Goal: Task Accomplishment & Management: Complete application form

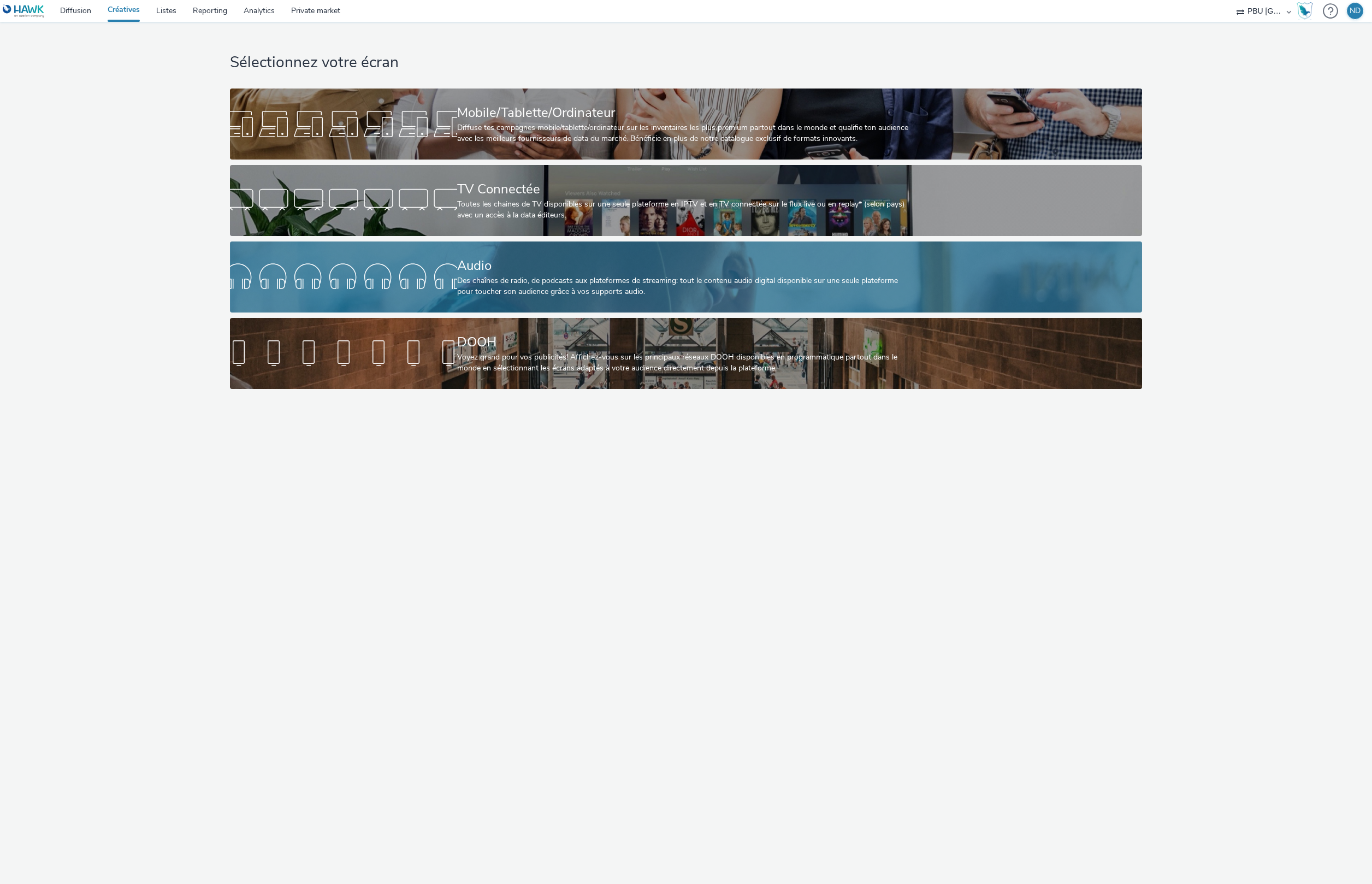
click at [553, 271] on div "Audio" at bounding box center [684, 266] width 454 height 19
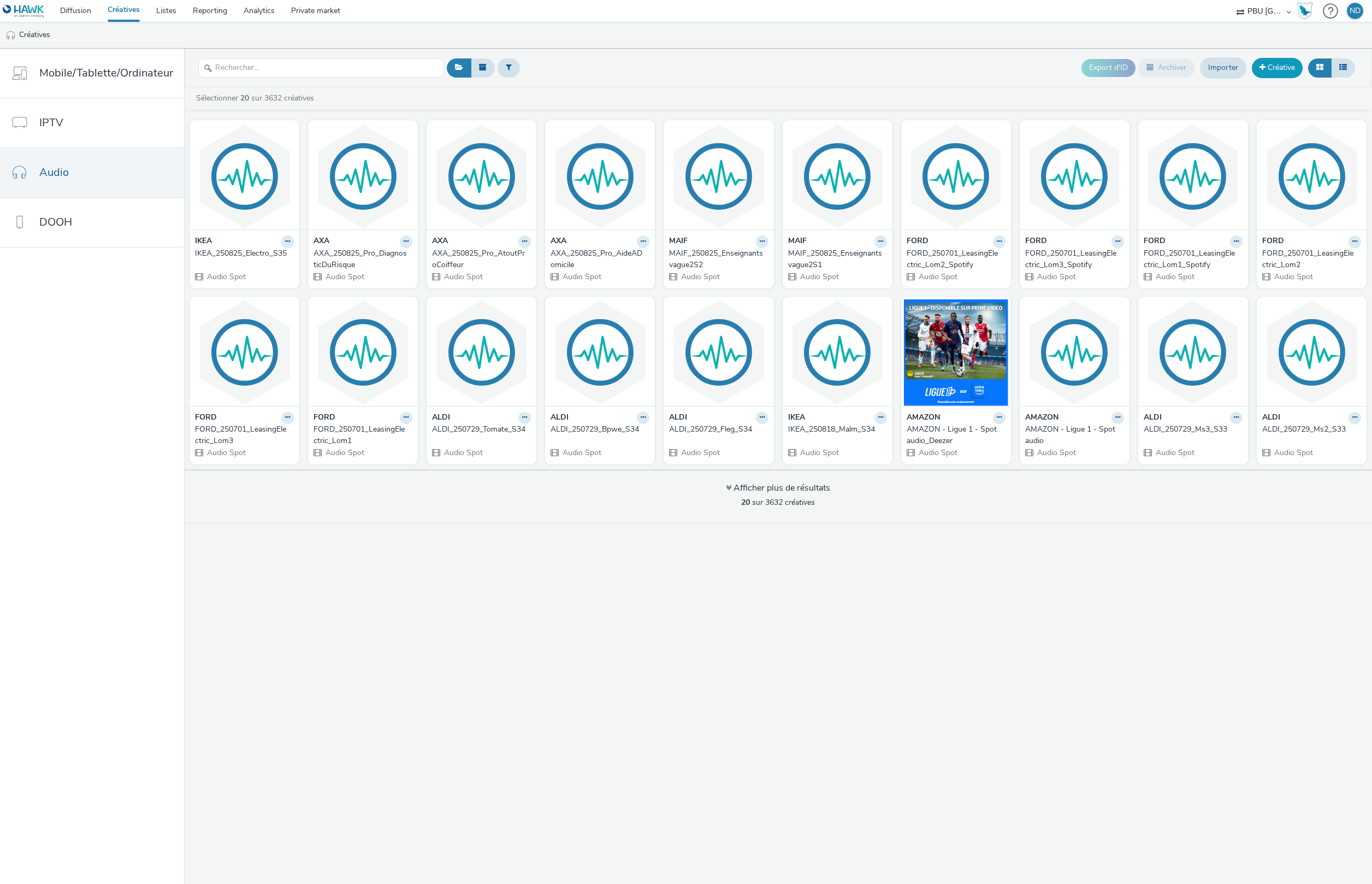
click at [1290, 70] on link "Créative" at bounding box center [1278, 68] width 51 height 19
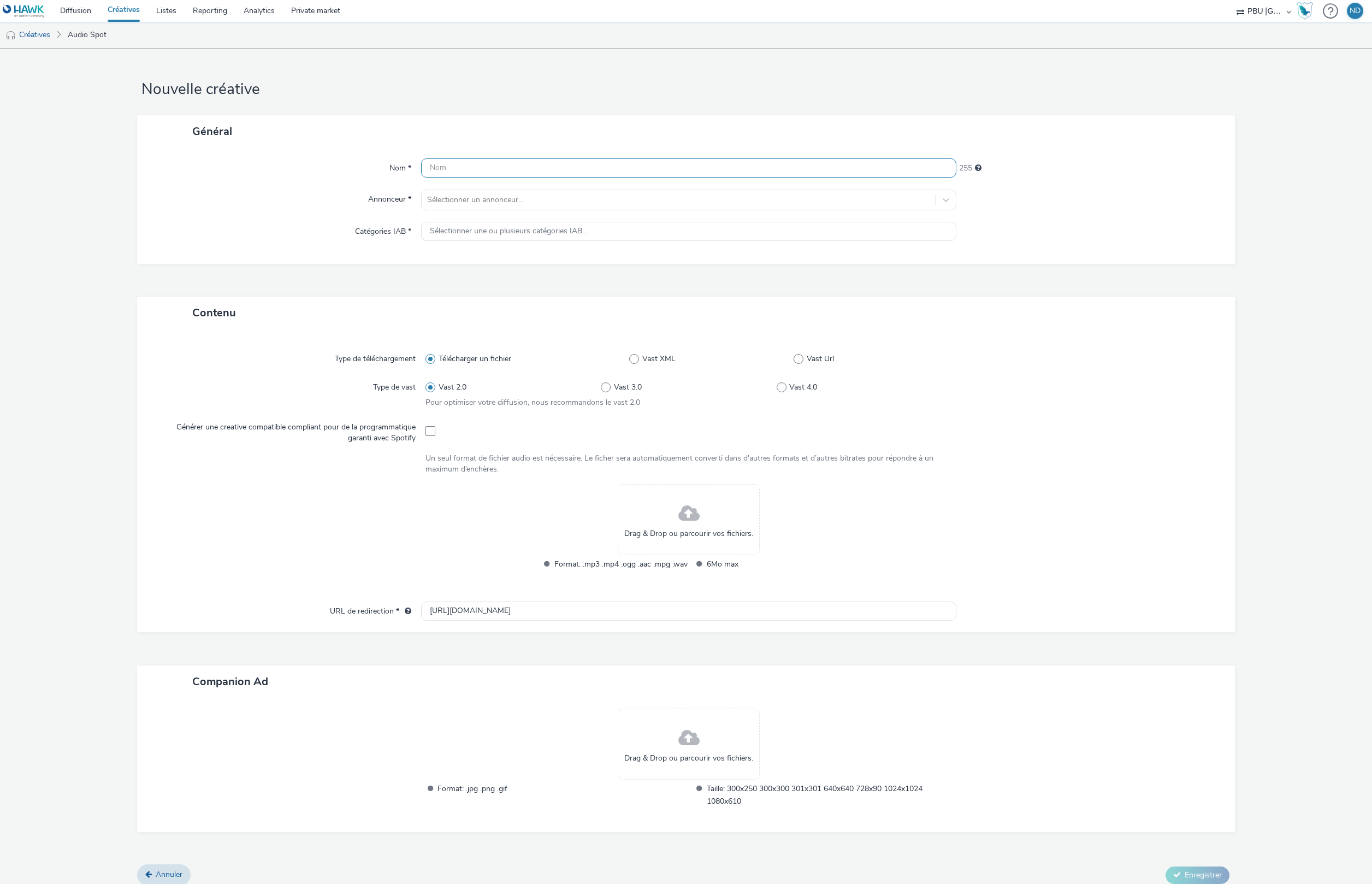
click at [434, 162] on input "text" at bounding box center [688, 168] width 536 height 19
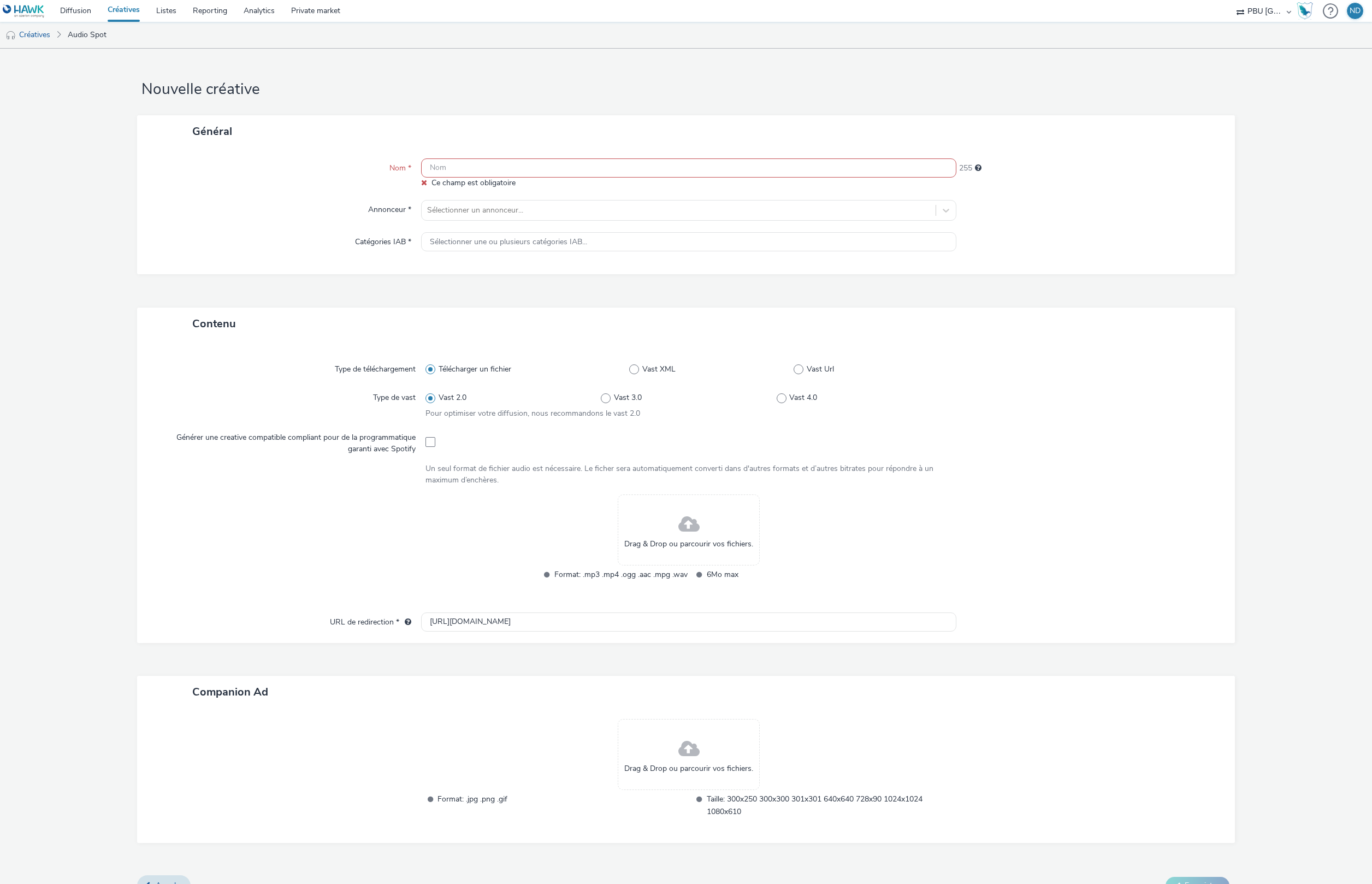
click at [692, 520] on span at bounding box center [689, 525] width 21 height 29
click at [912, 514] on div "Drag & Drop ou parcourir vos fichiers. Format: .mp3 .mp4 .ogg .aac .mpg .wav 6M…" at bounding box center [689, 545] width 527 height 100
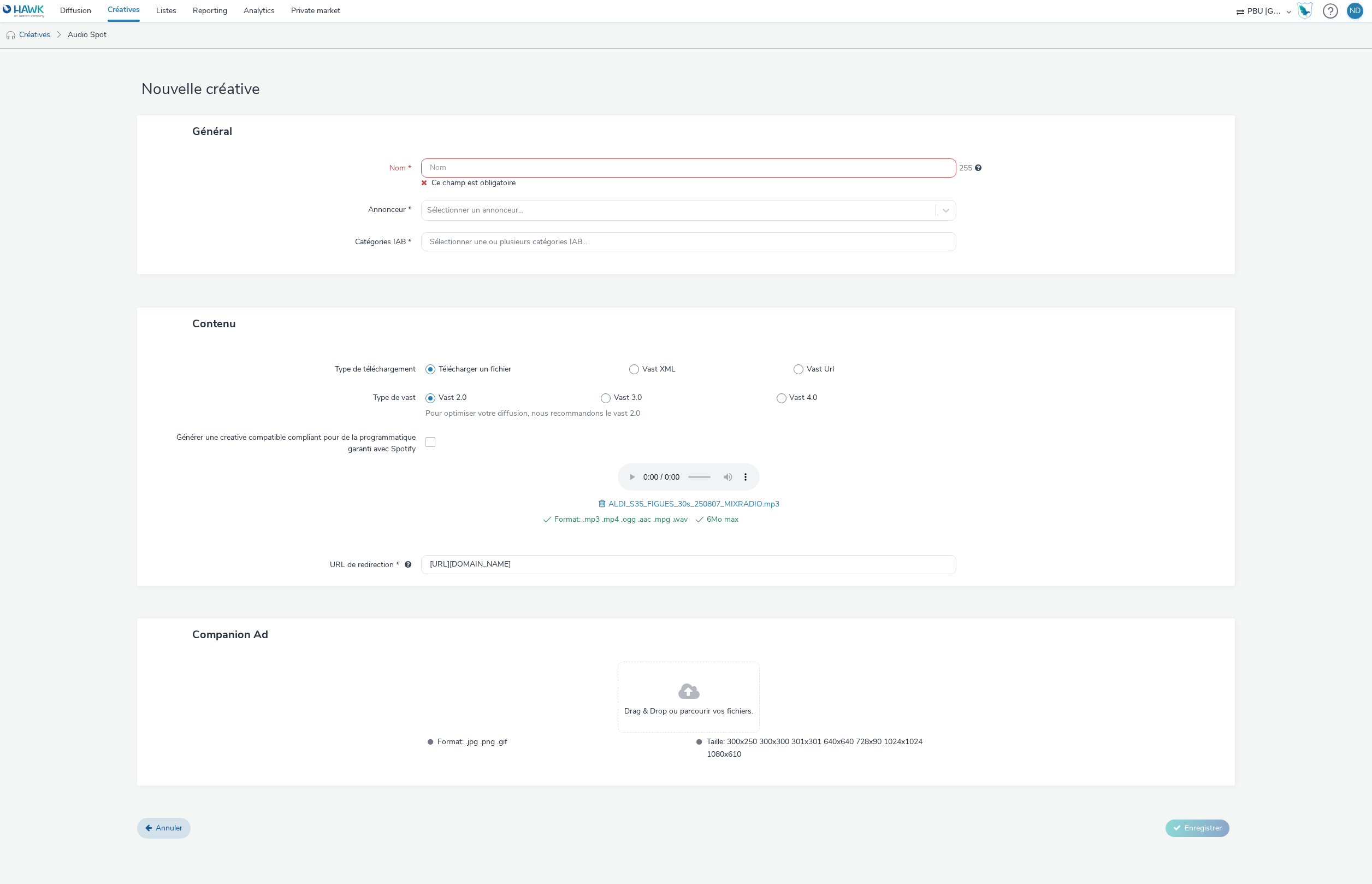
click at [515, 169] on input "text" at bounding box center [688, 168] width 536 height 19
paste input "ALDI_250729_Figue_S35"
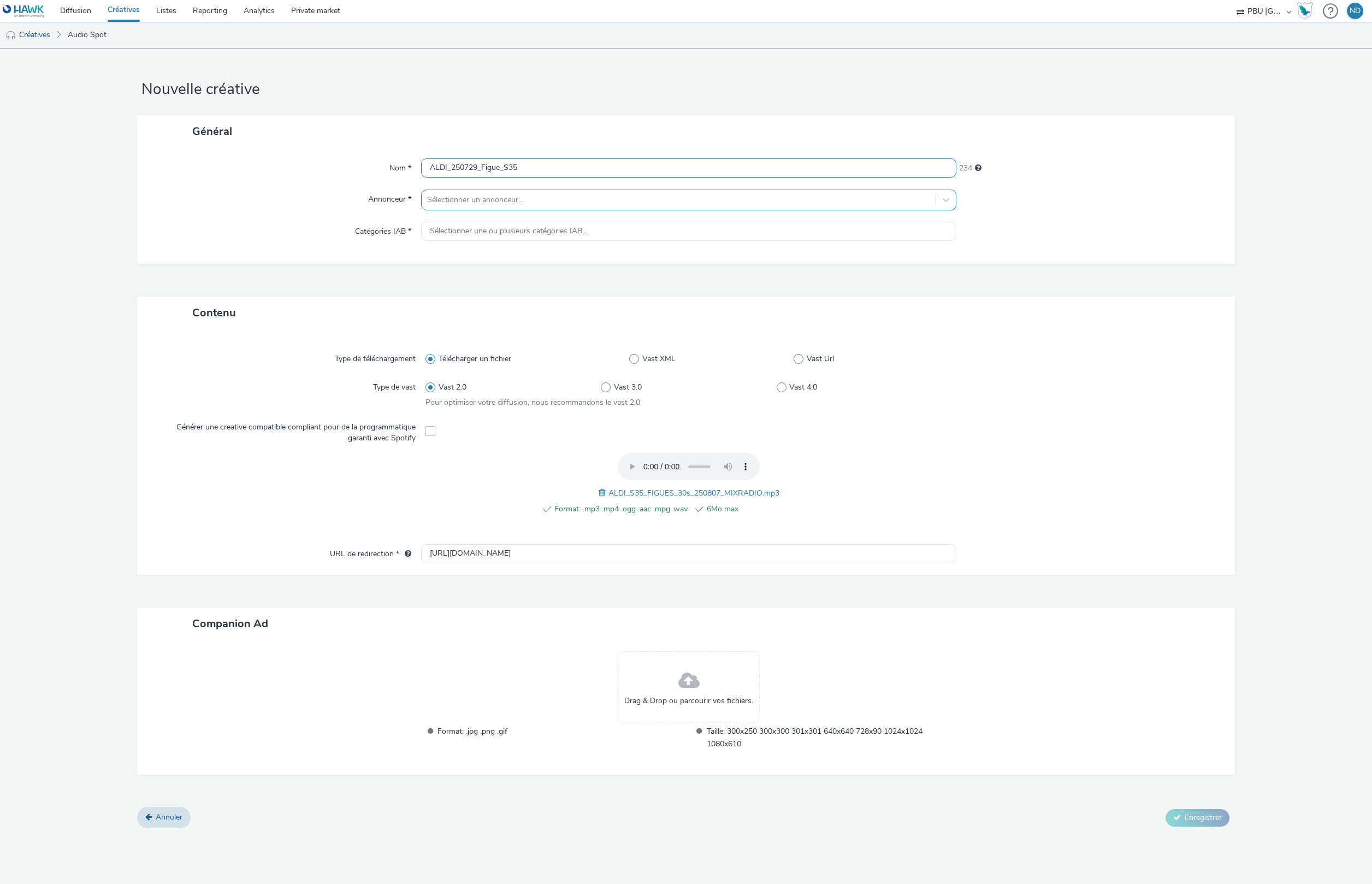
type input "ALDI_250729_Figue_S35"
click at [525, 204] on div at bounding box center [679, 199] width 504 height 13
drag, startPoint x: 502, startPoint y: 271, endPoint x: 483, endPoint y: 244, distance: 33.0
click at [499, 271] on li "ALDI" at bounding box center [688, 267] width 536 height 37
type input "[URL][DOMAIN_NAME]"
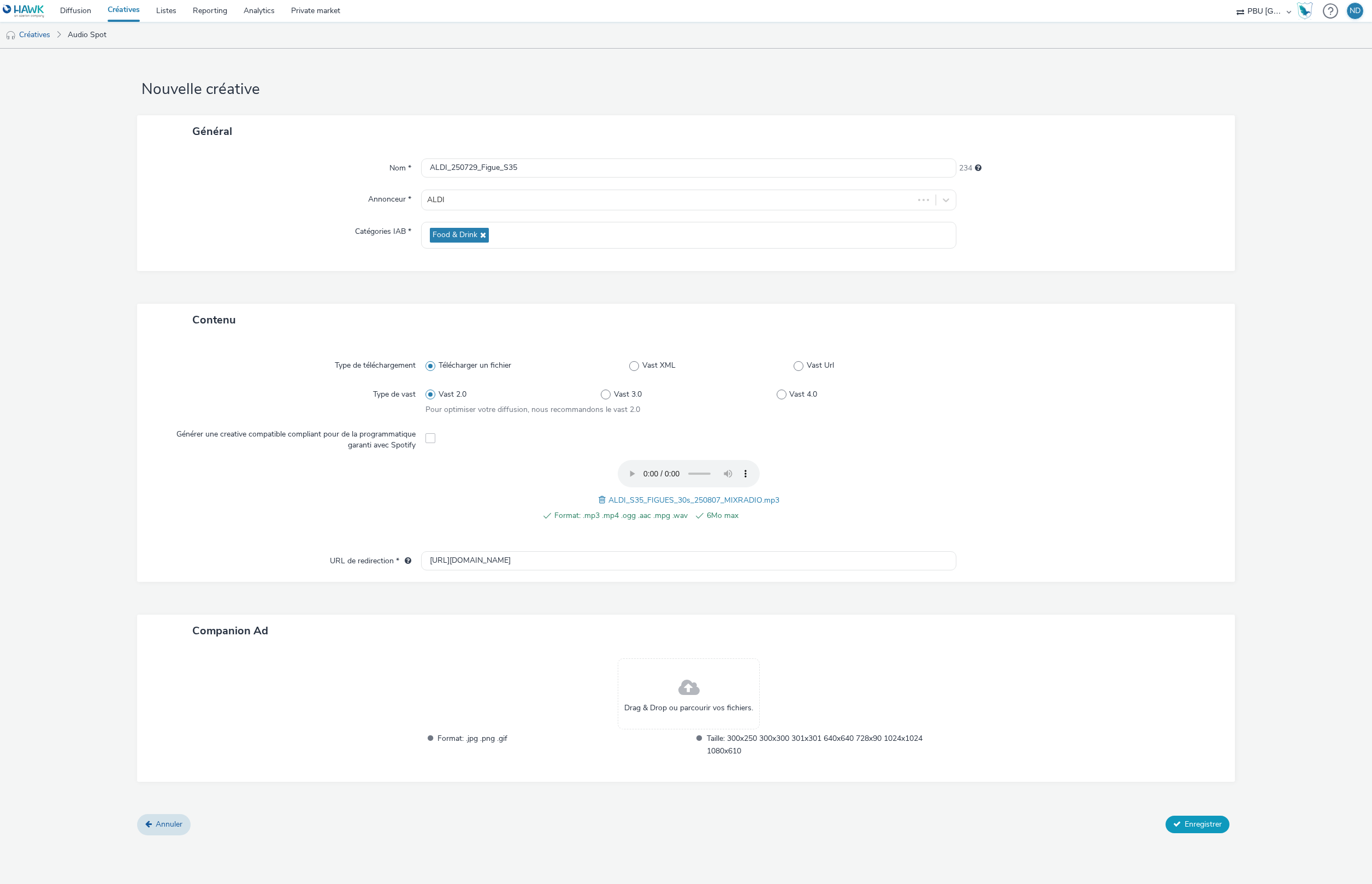
click at [1220, 829] on span "Enregistrer" at bounding box center [1204, 824] width 37 height 11
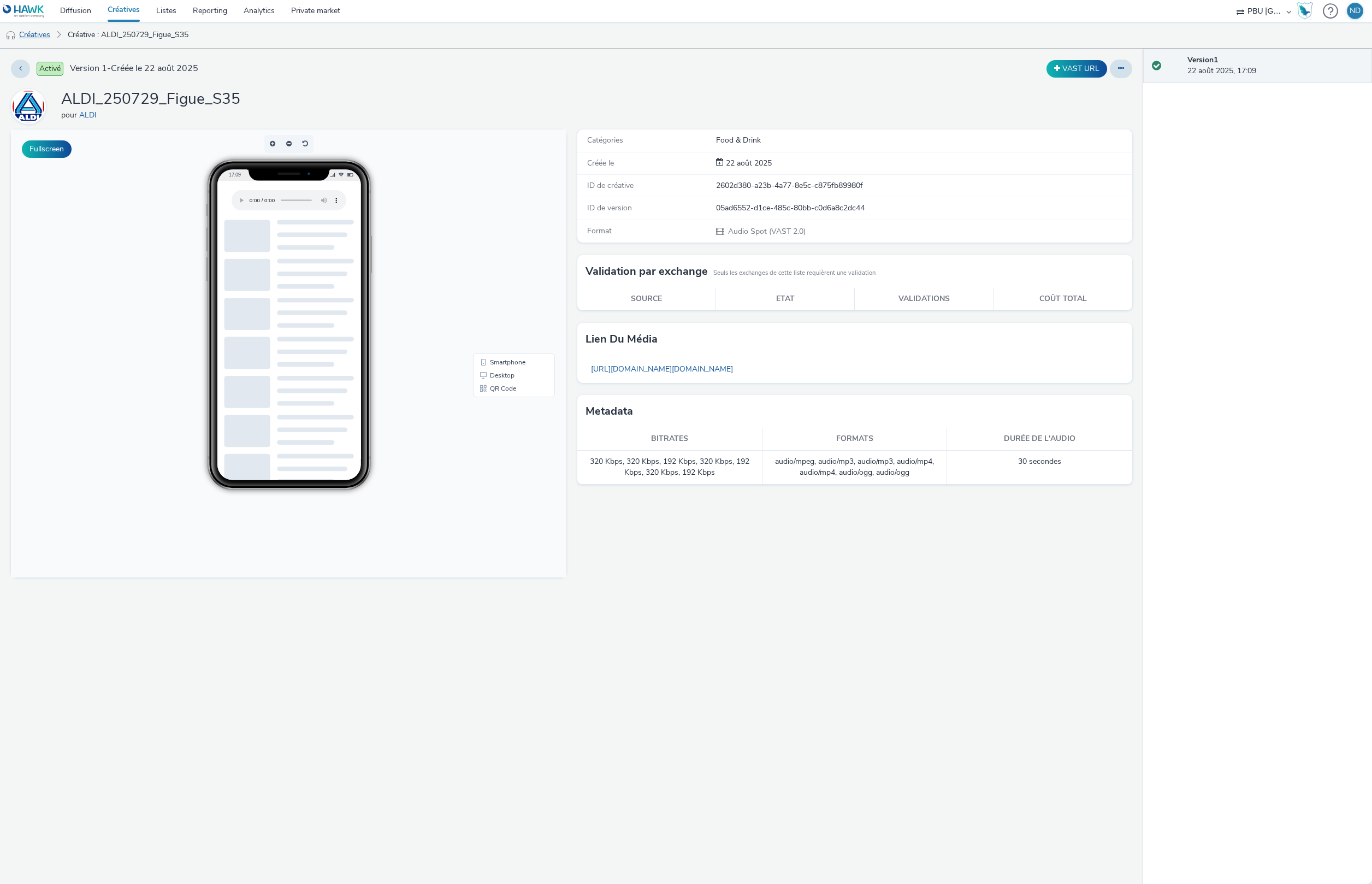
click at [45, 36] on link "Créatives" at bounding box center [27, 34] width 55 height 26
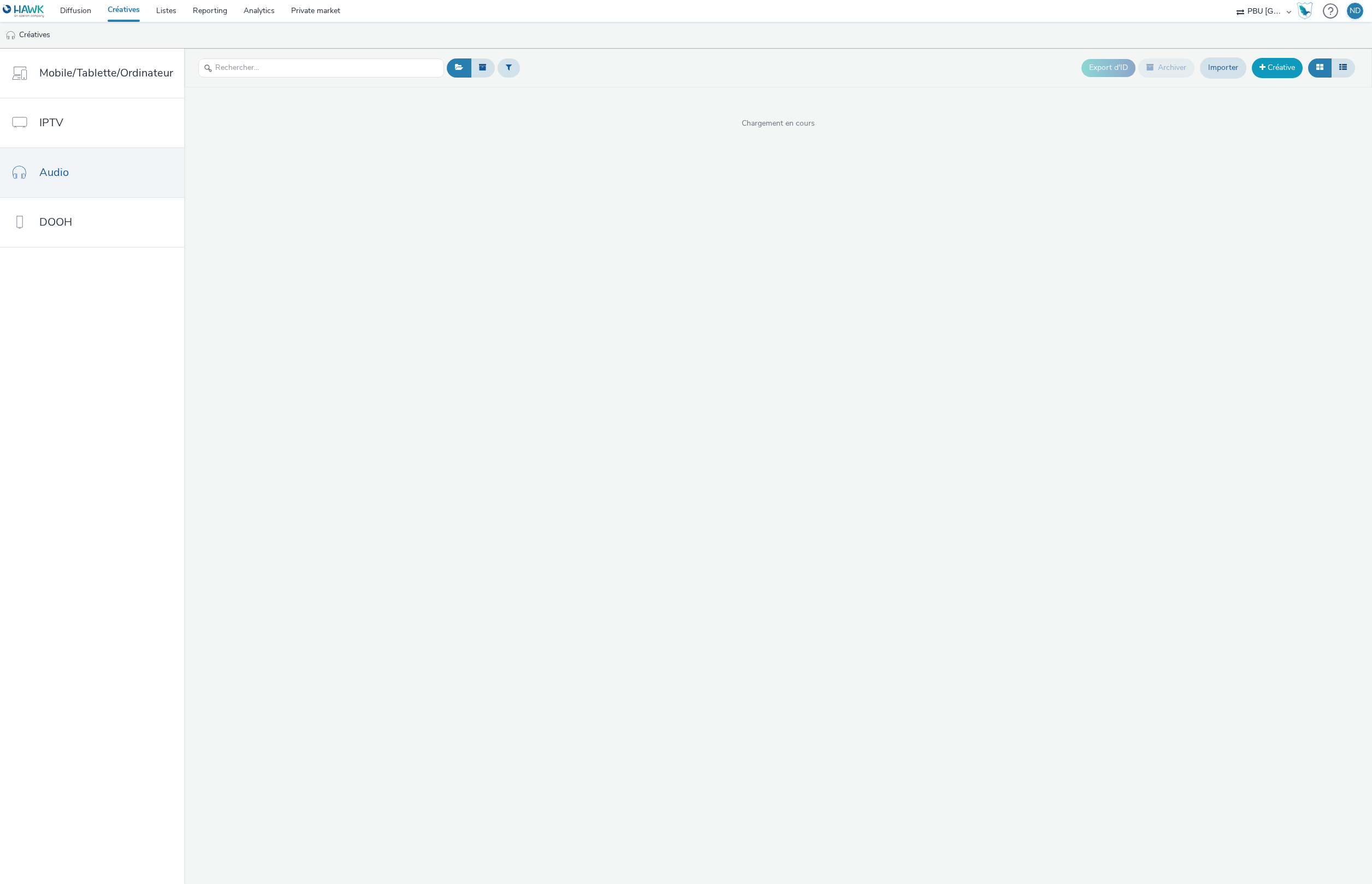
click at [1268, 67] on link "Créative" at bounding box center [1278, 68] width 51 height 19
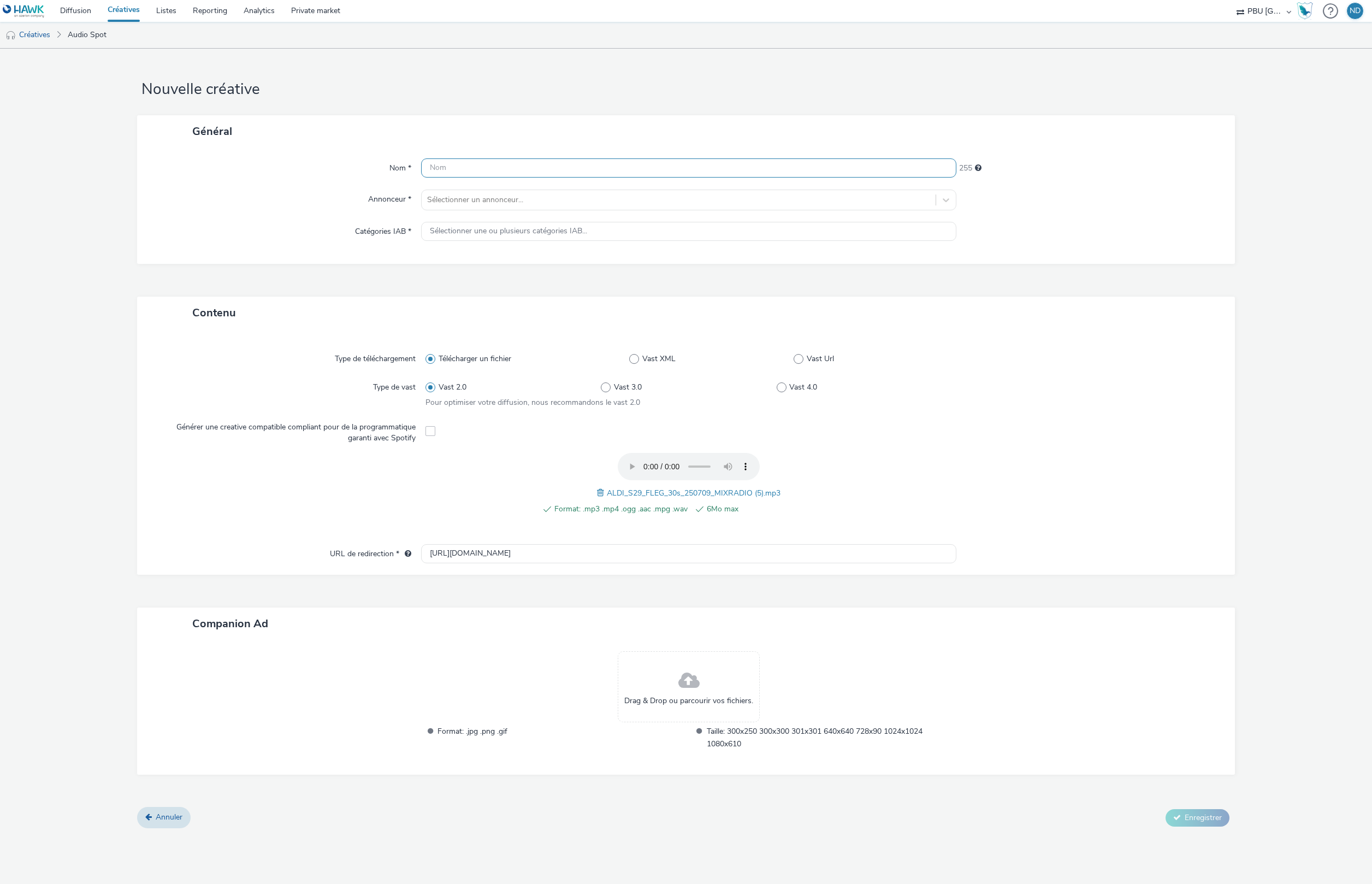
click at [475, 165] on input "text" at bounding box center [688, 168] width 536 height 19
paste input "ALDI_250729_Fleg_S35"
type input "ALDI_250729_Fleg_S35"
click at [470, 194] on div at bounding box center [679, 199] width 504 height 13
click at [472, 269] on li "ALDI" at bounding box center [688, 267] width 536 height 37
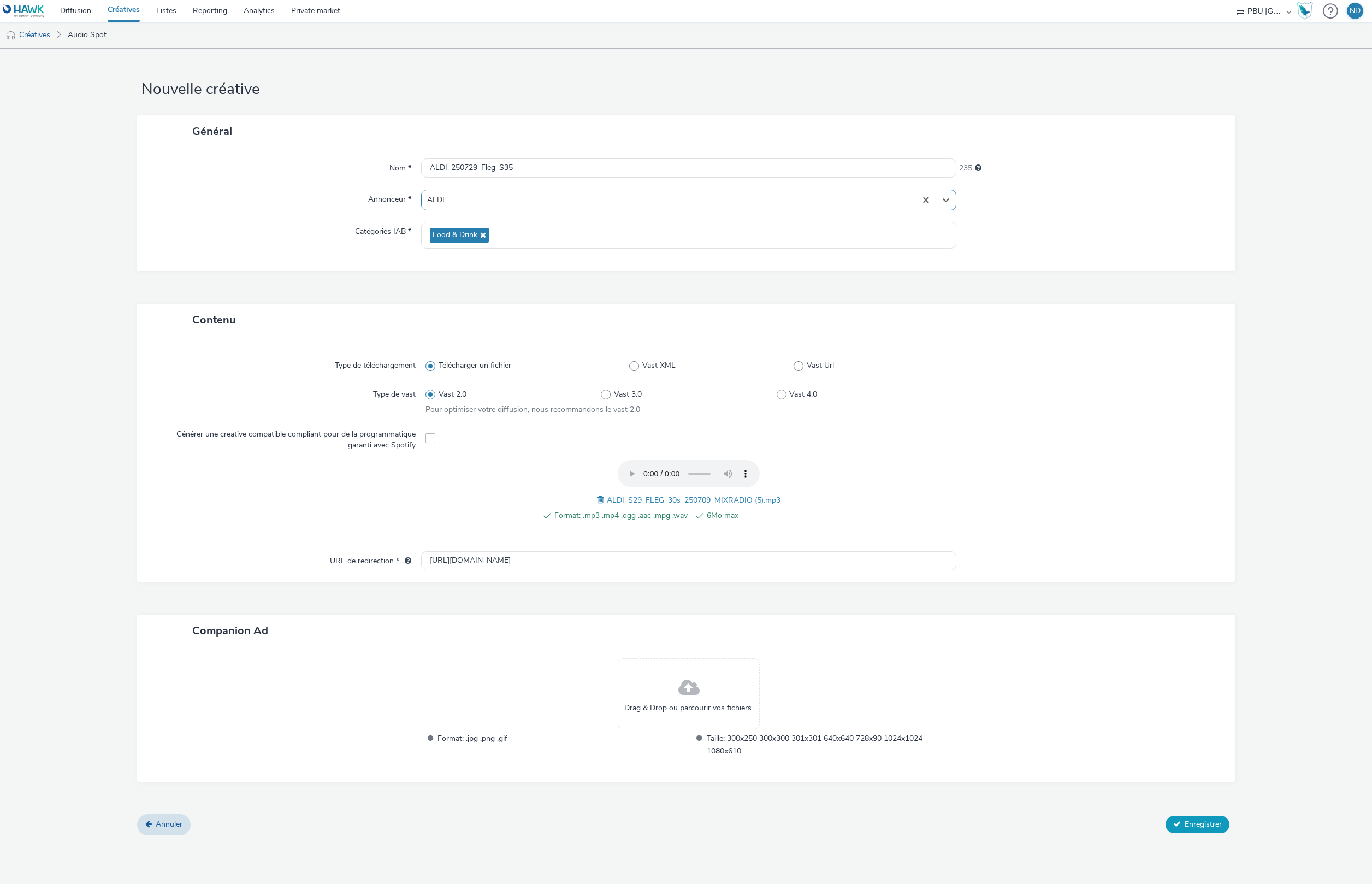
click at [1182, 816] on button "Enregistrer" at bounding box center [1198, 825] width 64 height 18
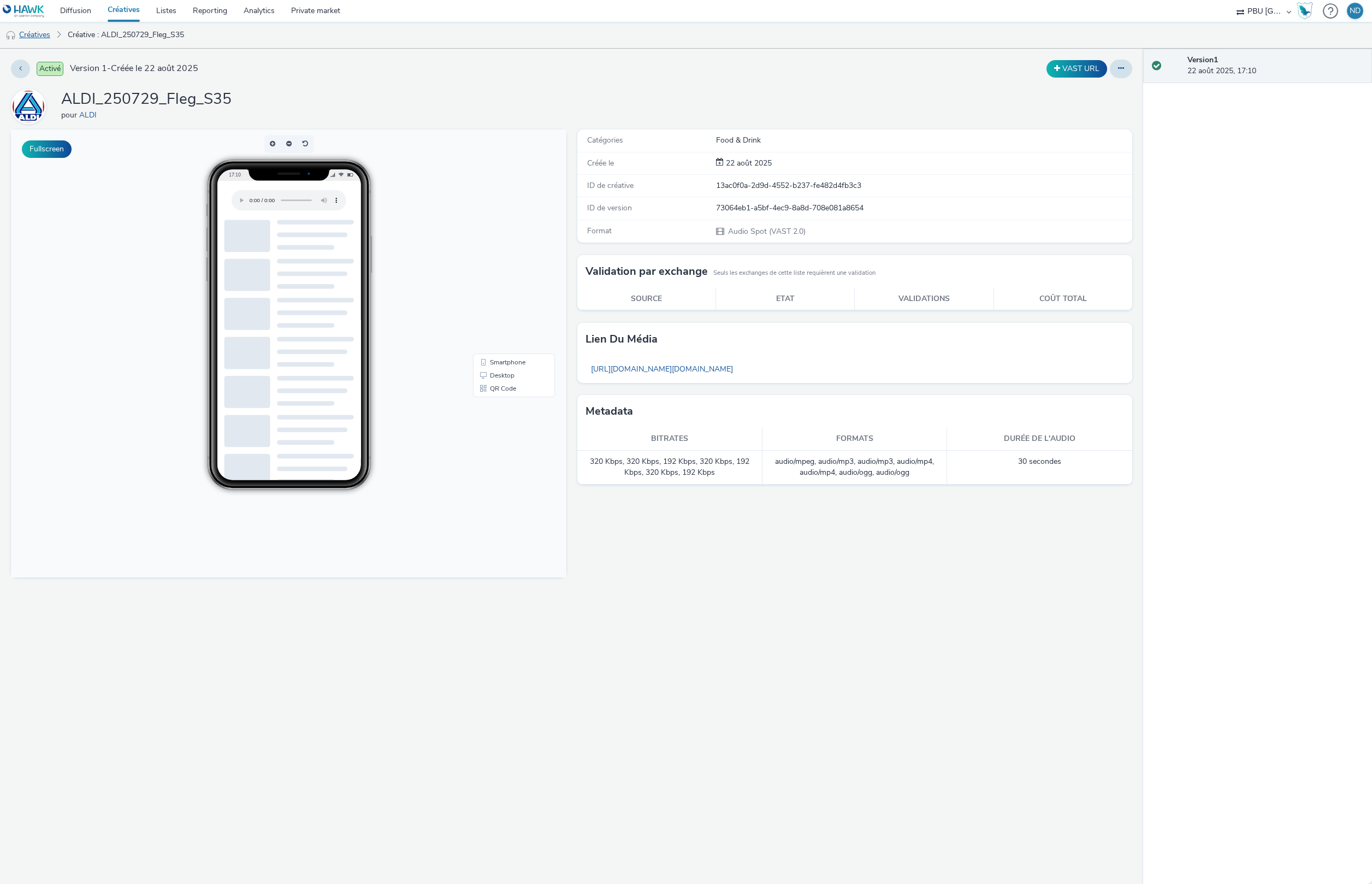
click at [27, 36] on link "Créatives" at bounding box center [27, 34] width 55 height 26
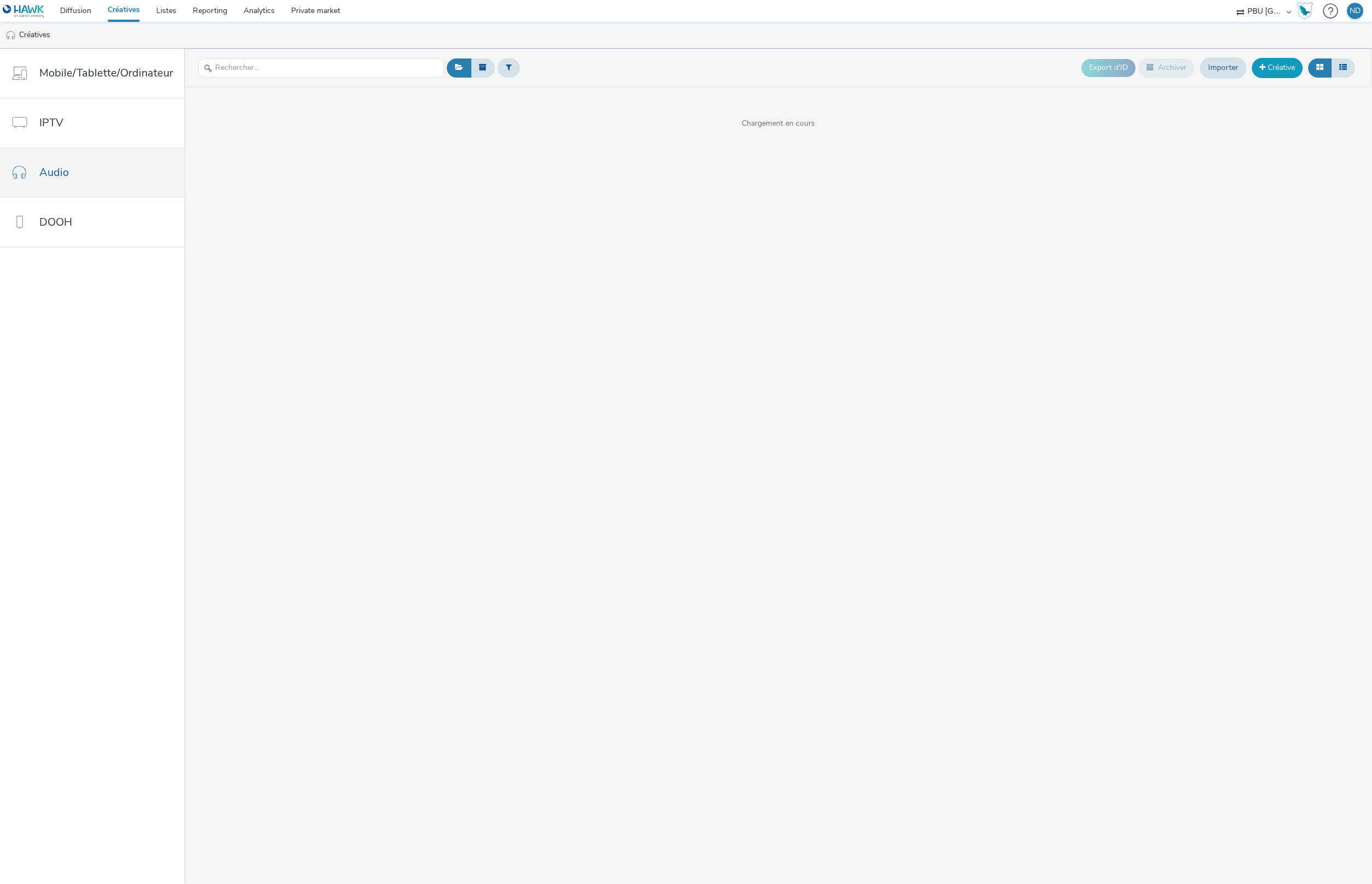
click at [1282, 64] on link "Créative" at bounding box center [1278, 68] width 51 height 19
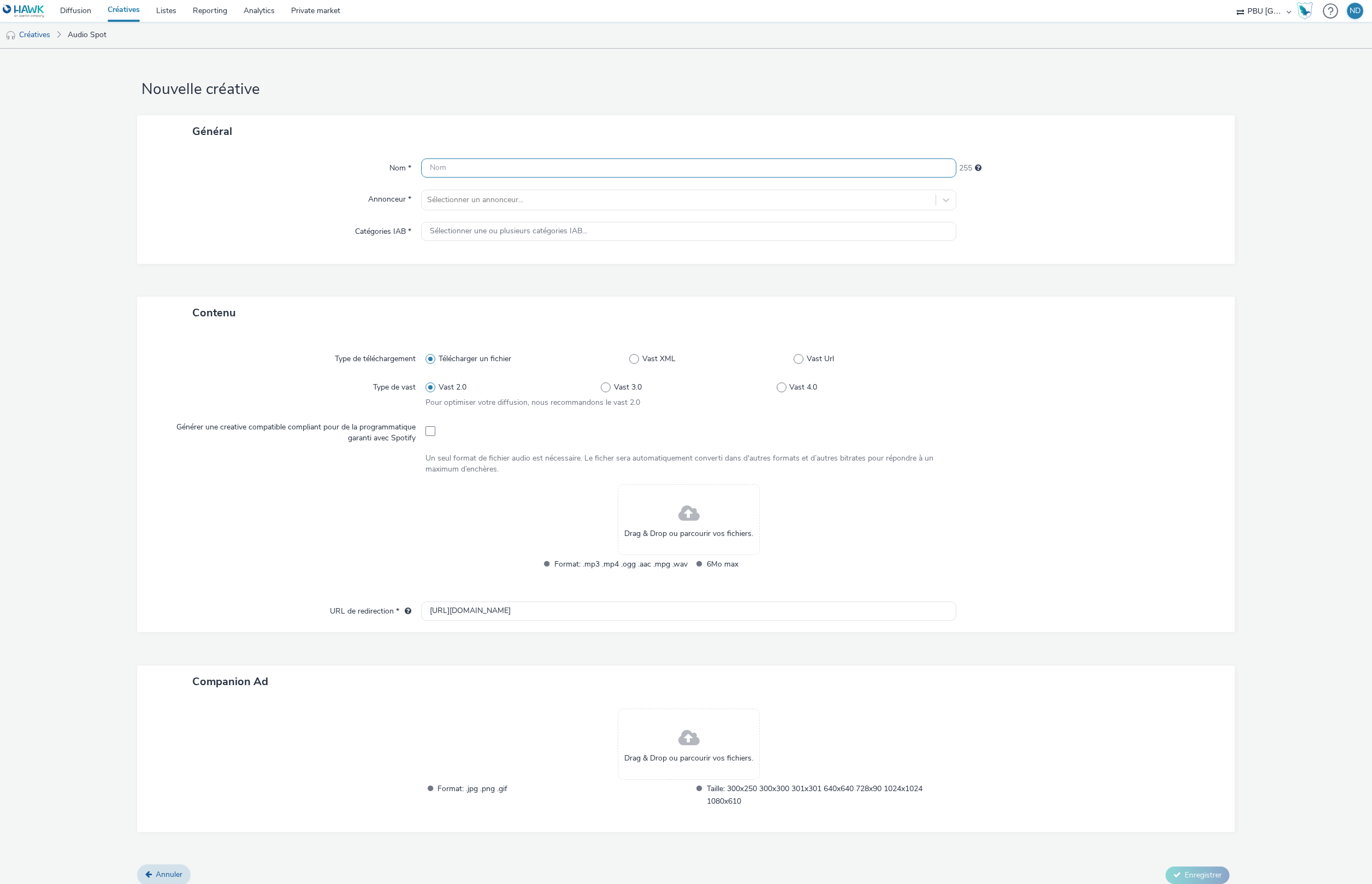
click at [616, 170] on input "text" at bounding box center [688, 168] width 536 height 19
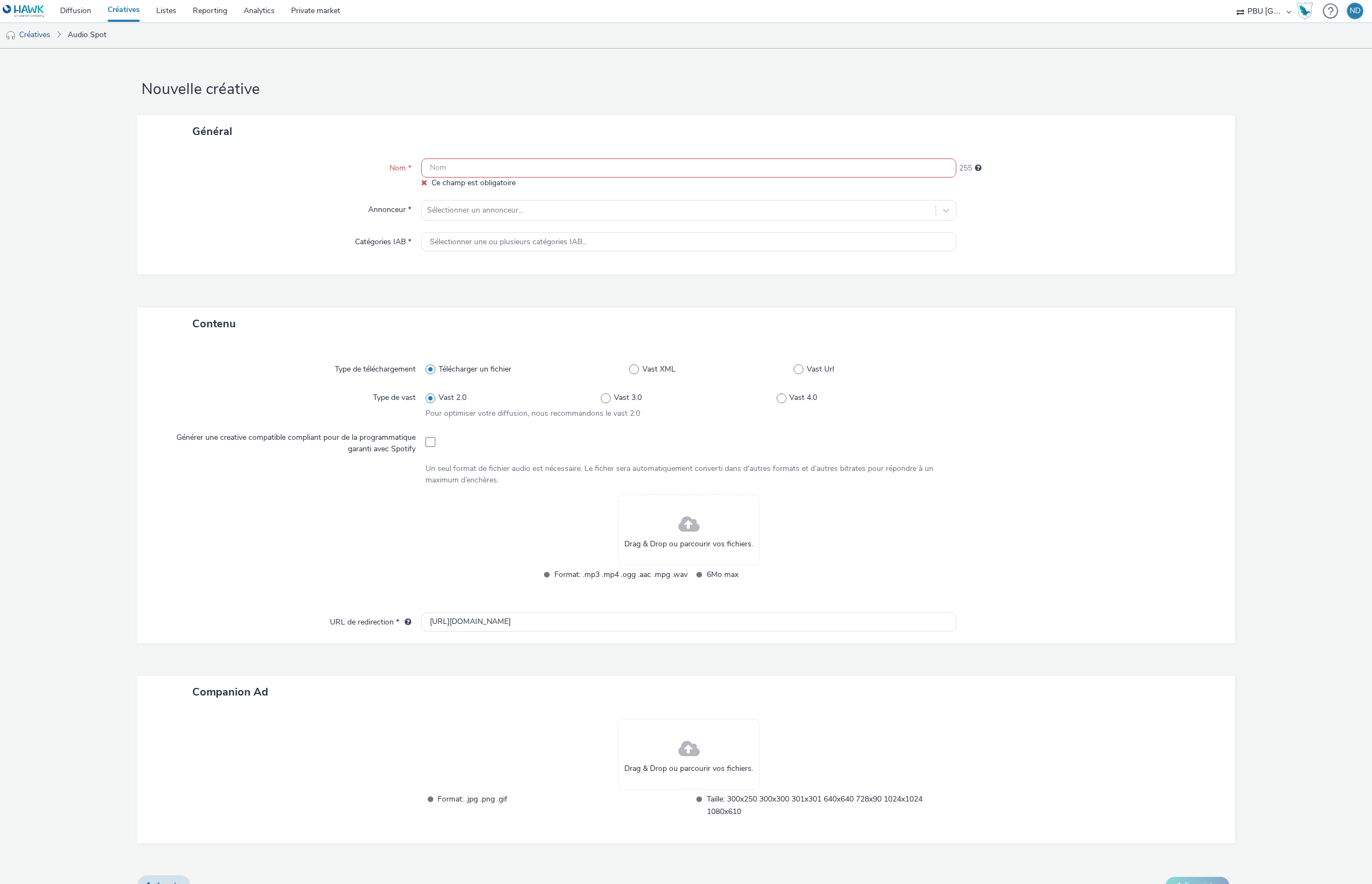
click at [456, 169] on input "text" at bounding box center [688, 168] width 536 height 19
paste input "ALDI_250729_Bpwe_S35"
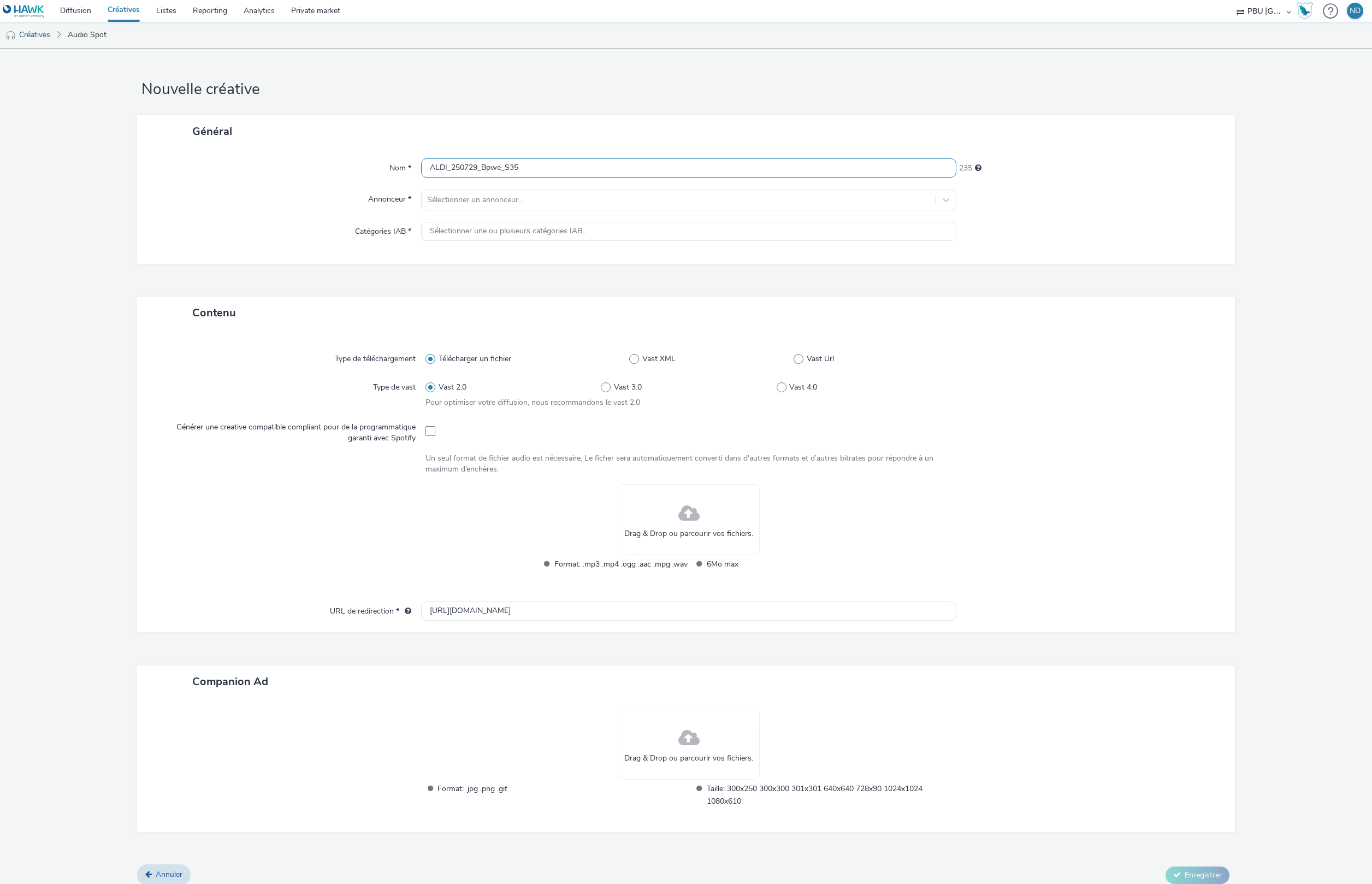
type input "ALDI_250729_Bpwe_S35"
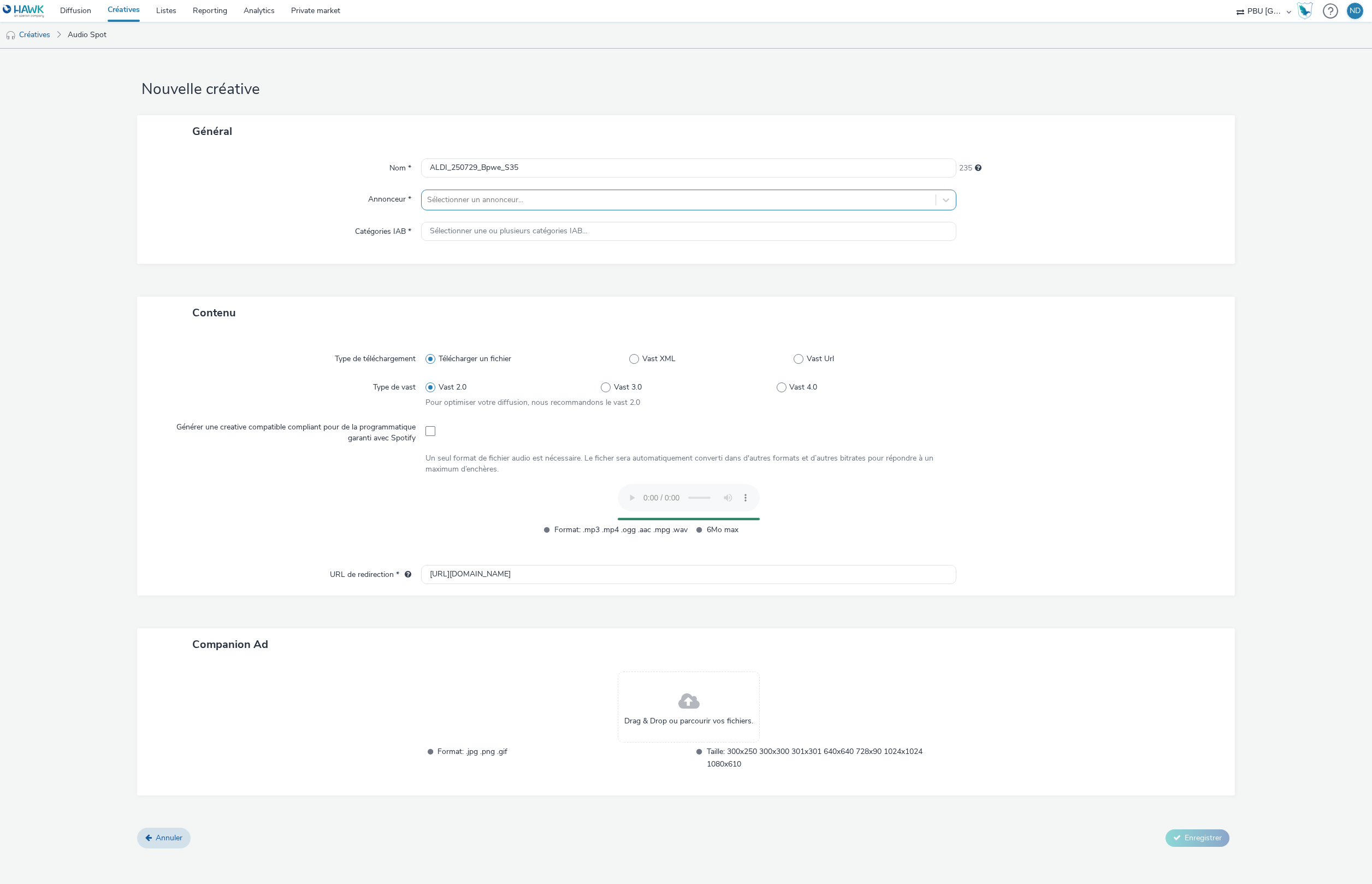
click at [486, 194] on div at bounding box center [679, 199] width 504 height 13
click at [483, 268] on span "ALDI" at bounding box center [483, 267] width 18 height 11
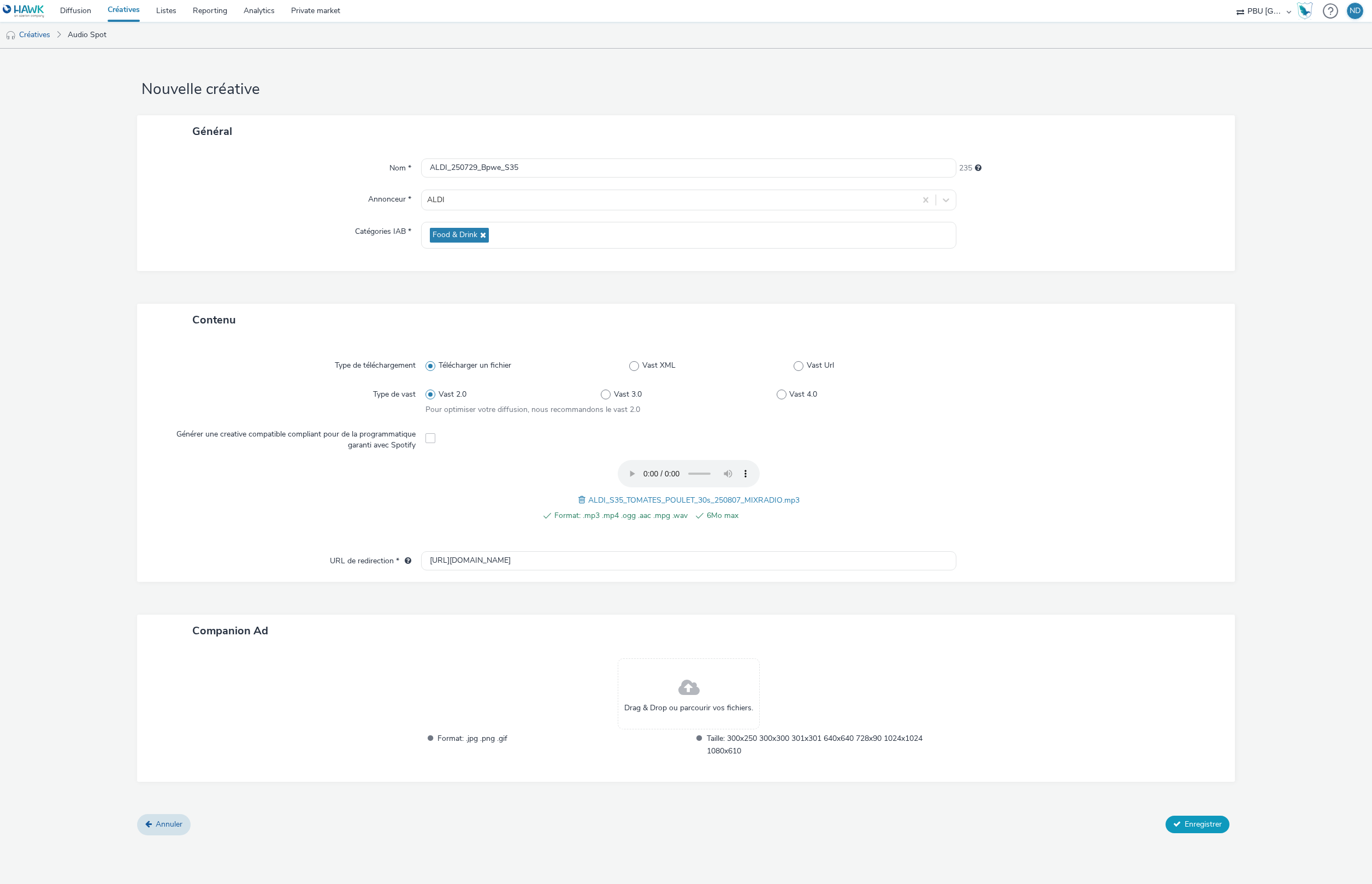
click at [1207, 823] on span "Enregistrer" at bounding box center [1204, 824] width 37 height 11
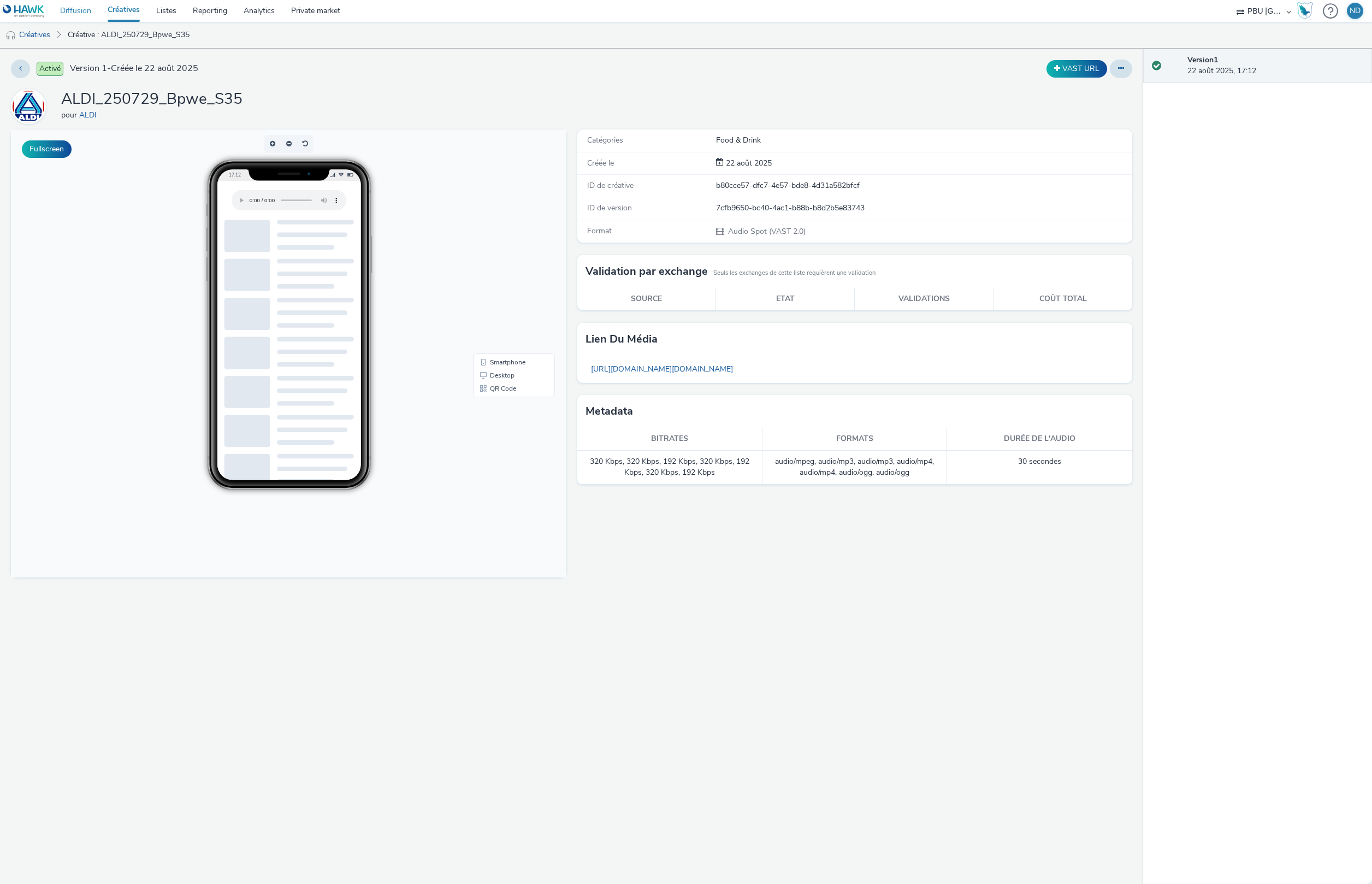
click at [77, 9] on link "Diffusion" at bounding box center [75, 11] width 48 height 21
